Goal: Task Accomplishment & Management: Complete application form

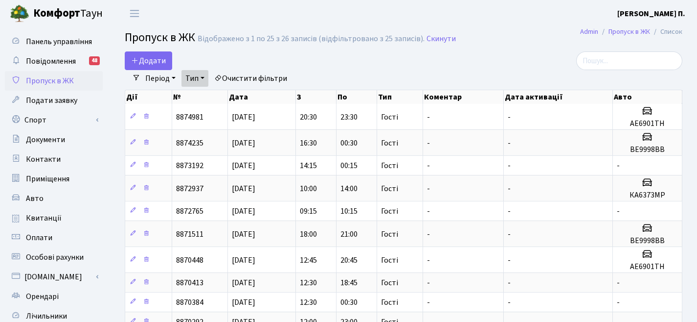
select select "25"
click at [154, 69] on link "Додати" at bounding box center [148, 60] width 47 height 19
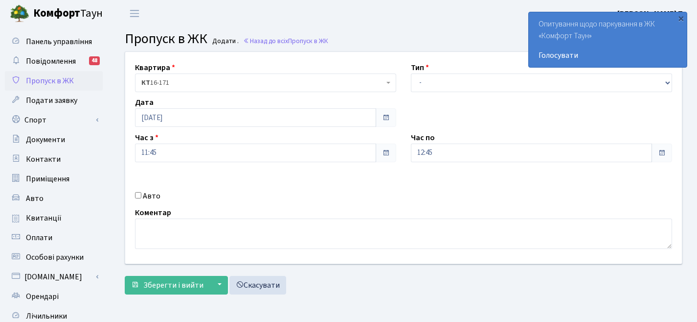
click at [151, 194] on label "Авто" at bounding box center [152, 196] width 18 height 12
click at [141, 194] on input "Авто" at bounding box center [138, 195] width 6 height 6
checkbox input "true"
click at [423, 188] on input "text" at bounding box center [541, 187] width 261 height 19
paste input "Ка 6030"
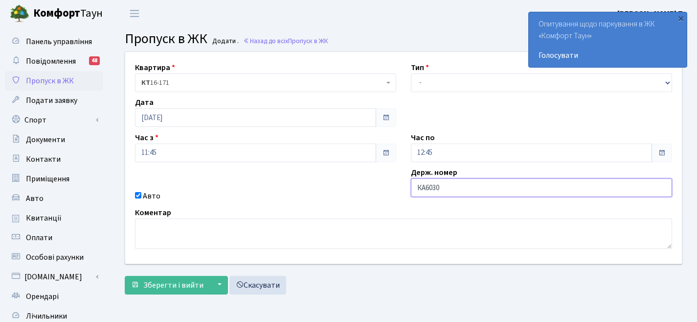
click at [473, 191] on input "КА6030" at bounding box center [541, 187] width 261 height 19
type input "КА6030КА"
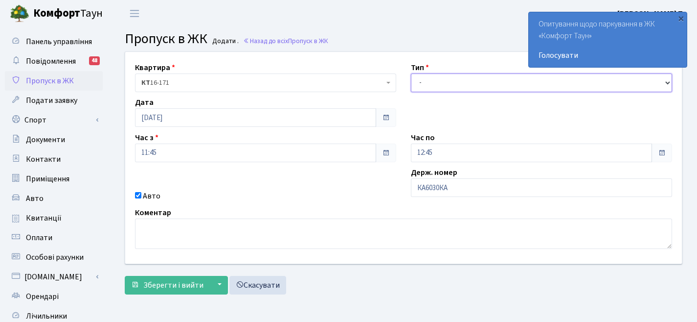
click at [474, 81] on select "- Доставка Таксі Гості Сервіс" at bounding box center [541, 82] width 261 height 19
select select "3"
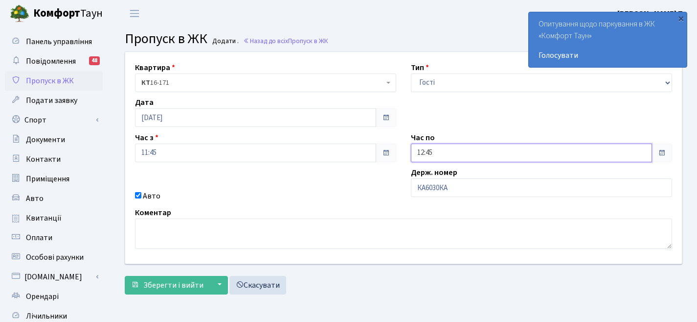
click at [458, 150] on input "12:45" at bounding box center [531, 152] width 241 height 19
click at [436, 49] on icon at bounding box center [438, 41] width 26 height 26
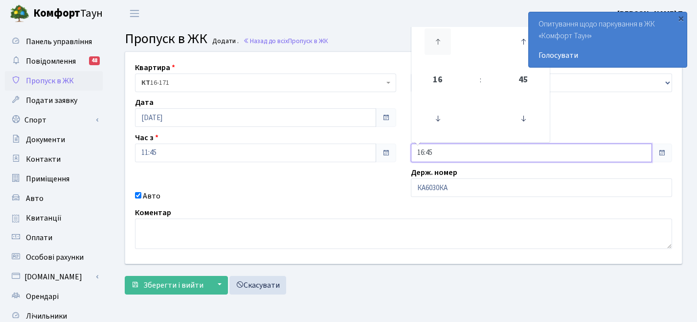
click at [436, 49] on icon at bounding box center [438, 41] width 26 height 26
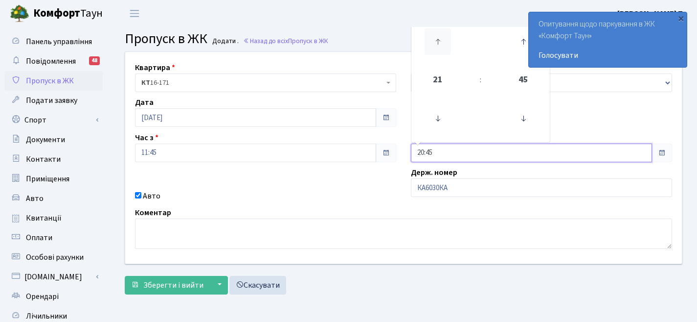
type input "21:45"
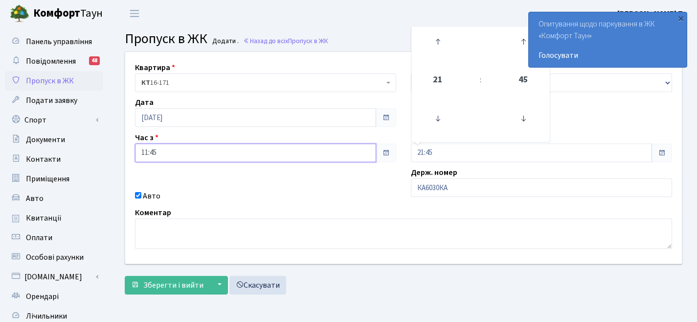
click at [255, 158] on input "11:45" at bounding box center [255, 152] width 241 height 19
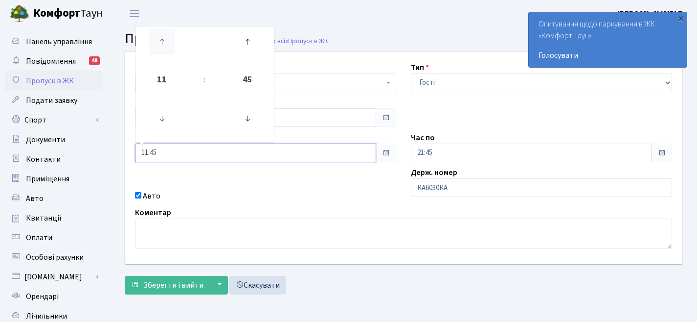
click at [162, 37] on icon at bounding box center [162, 41] width 26 height 26
click at [243, 118] on icon at bounding box center [247, 118] width 26 height 26
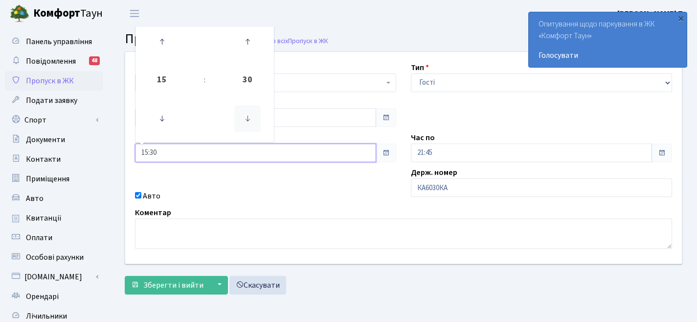
click at [243, 118] on icon at bounding box center [247, 118] width 26 height 26
type input "15:00"
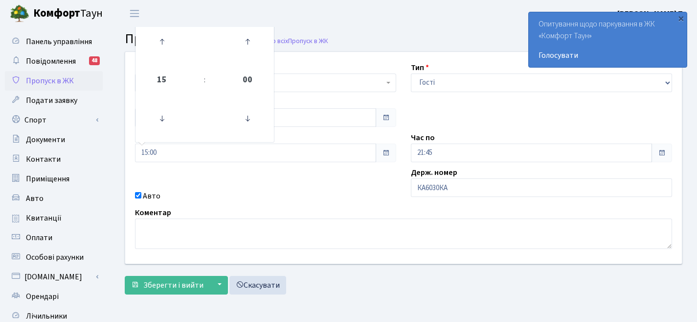
click at [329, 196] on div "Авто" at bounding box center [266, 196] width 276 height 12
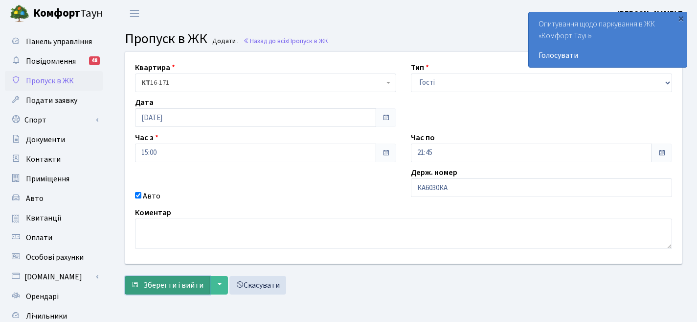
click at [176, 280] on span "Зберегти і вийти" at bounding box center [173, 284] width 60 height 11
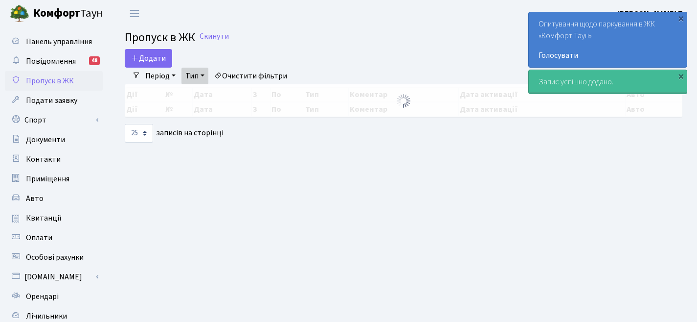
select select "25"
